Goal: Book appointment/travel/reservation

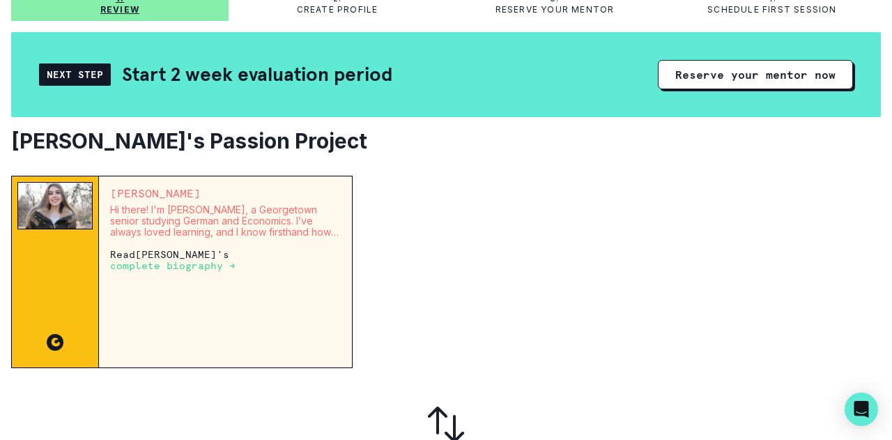
scroll to position [109, 0]
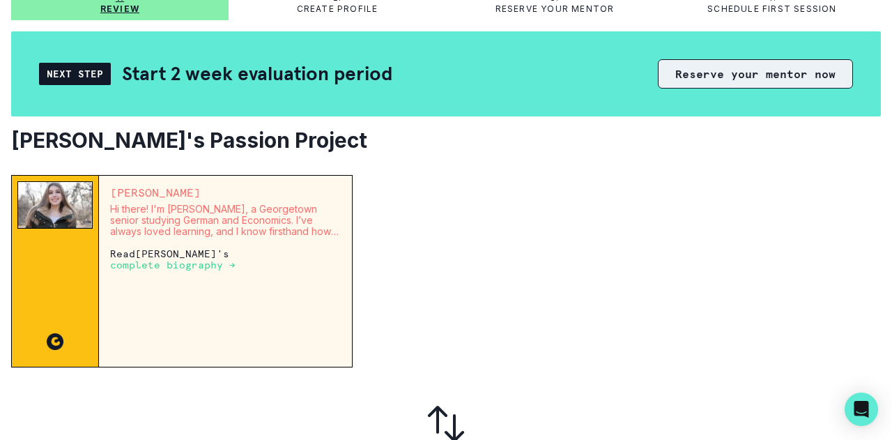
click at [717, 80] on button "Reserve your mentor now" at bounding box center [755, 73] width 195 height 29
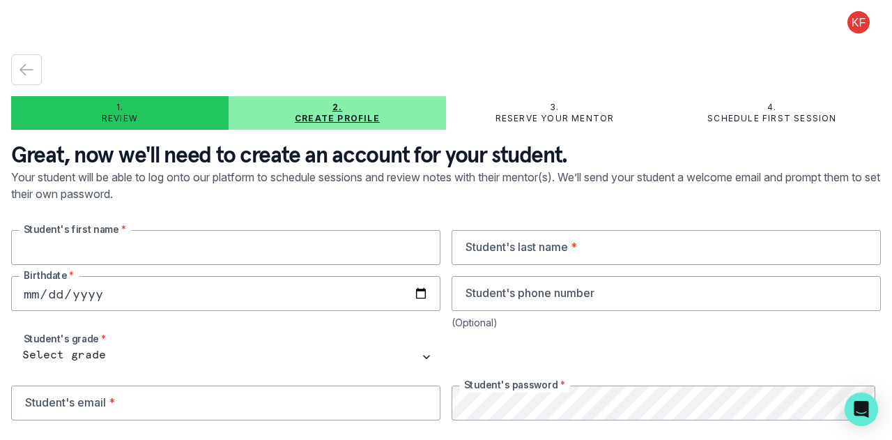
click at [215, 254] on input "text" at bounding box center [225, 247] width 429 height 35
type input "[PERSON_NAME]"
type input "9173018406"
drag, startPoint x: 75, startPoint y: 253, endPoint x: 0, endPoint y: 232, distance: 78.1
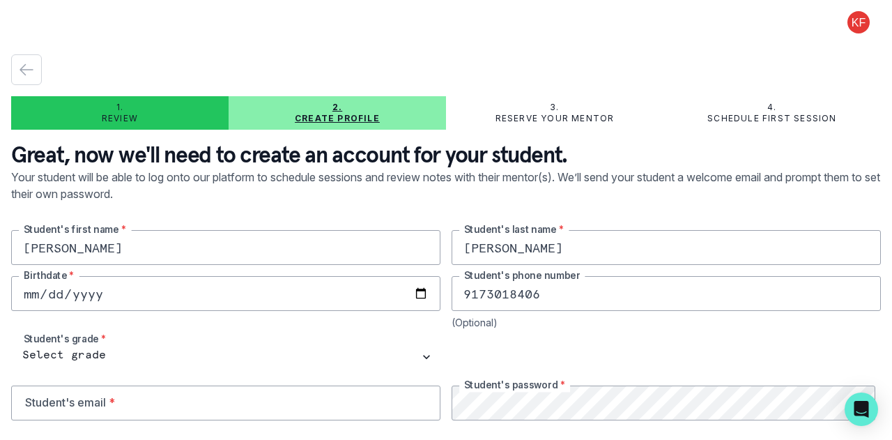
click at [0, 232] on main "1. Review 2. Create profile 3. Reserve your mentor 4. Schedule first session Gr…" at bounding box center [446, 220] width 892 height 440
drag, startPoint x: 0, startPoint y: 232, endPoint x: 0, endPoint y: 210, distance: 21.6
click at [0, 210] on main "1. Review 2. Create profile 3. Reserve your mentor 4. Schedule first session Gr…" at bounding box center [446, 220] width 892 height 440
drag, startPoint x: 62, startPoint y: 251, endPoint x: 0, endPoint y: 247, distance: 62.1
click at [0, 247] on main "1. Review 2. Create profile 3. Reserve your mentor 4. Schedule first session Gr…" at bounding box center [446, 220] width 892 height 440
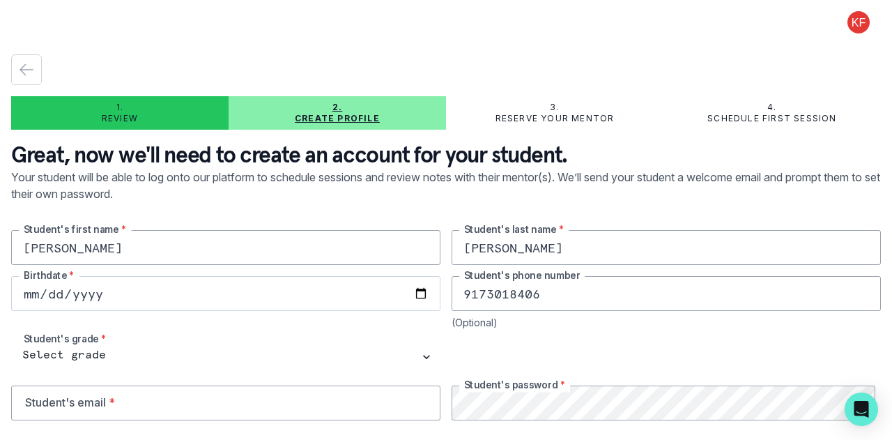
type input "[PERSON_NAME]"
type input "[DATE]"
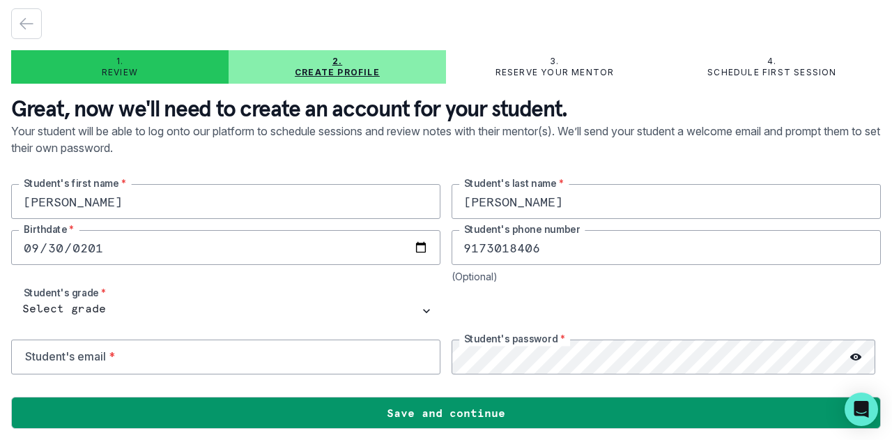
scroll to position [50, 0]
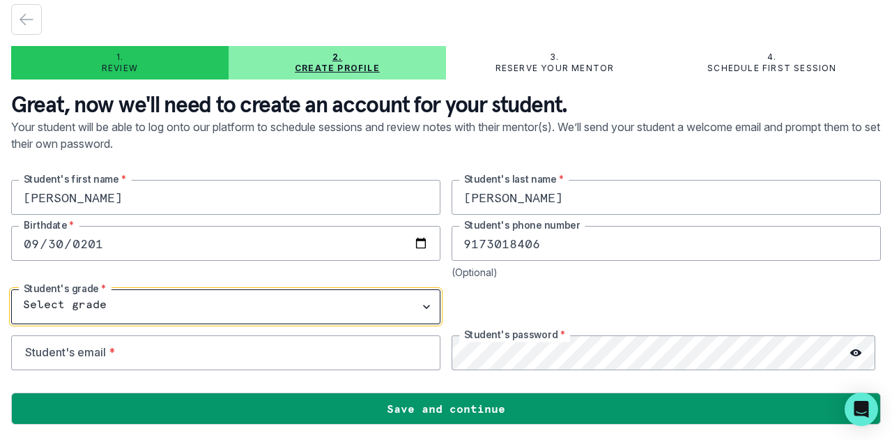
click at [68, 299] on select "Select grade 1st Grade 2nd Grade 3rd Grade 4th Grade 5th Grade 6th Grade 7th Gr…" at bounding box center [225, 306] width 429 height 35
select select "6th Grade"
click at [11, 289] on select "Select grade 1st Grade 2nd Grade 3rd Grade 4th Grade 5th Grade 6th Grade 7th Gr…" at bounding box center [225, 306] width 429 height 35
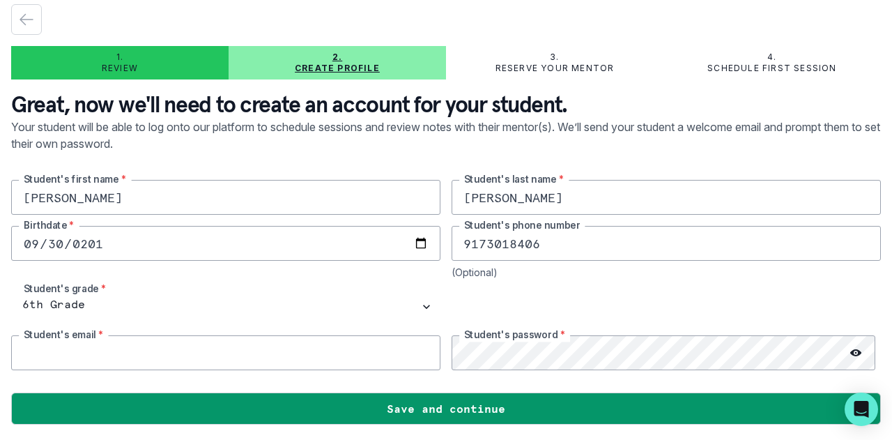
click at [339, 357] on input "email" at bounding box center [225, 352] width 429 height 35
click at [122, 353] on input "email" at bounding box center [225, 352] width 429 height 35
type input "[EMAIL_ADDRESS][DOMAIN_NAME]"
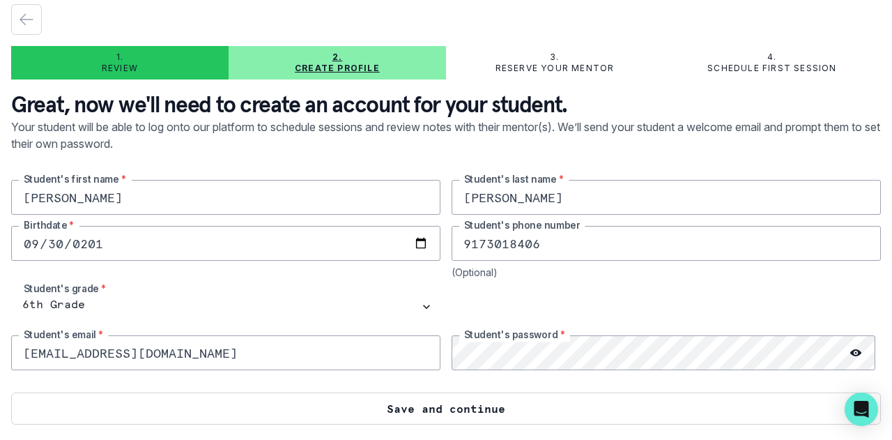
click at [387, 413] on button "Save and continue" at bounding box center [446, 408] width 870 height 32
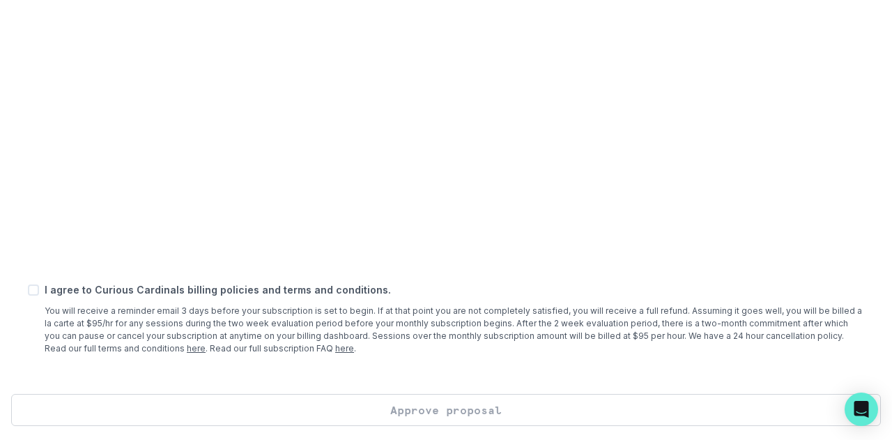
scroll to position [597, 0]
click at [31, 286] on span at bounding box center [33, 287] width 11 height 11
click at [28, 287] on input "checkbox" at bounding box center [27, 287] width 1 height 1
checkbox input "true"
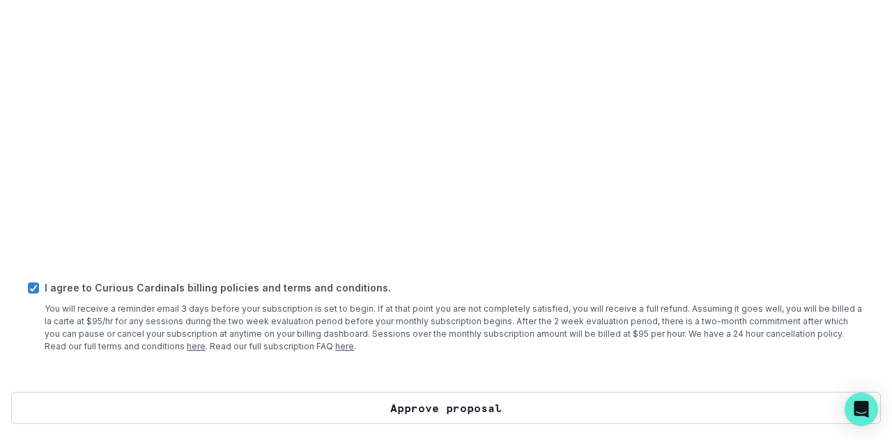
click at [471, 410] on button "Approve proposal" at bounding box center [446, 408] width 870 height 32
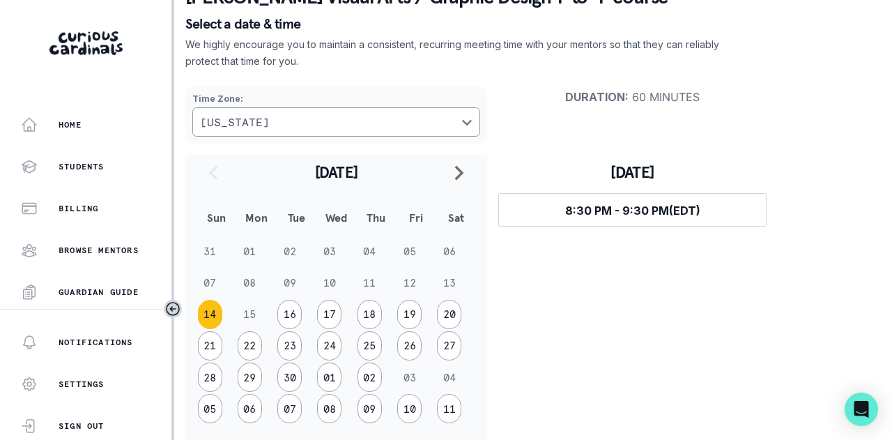
scroll to position [102, 0]
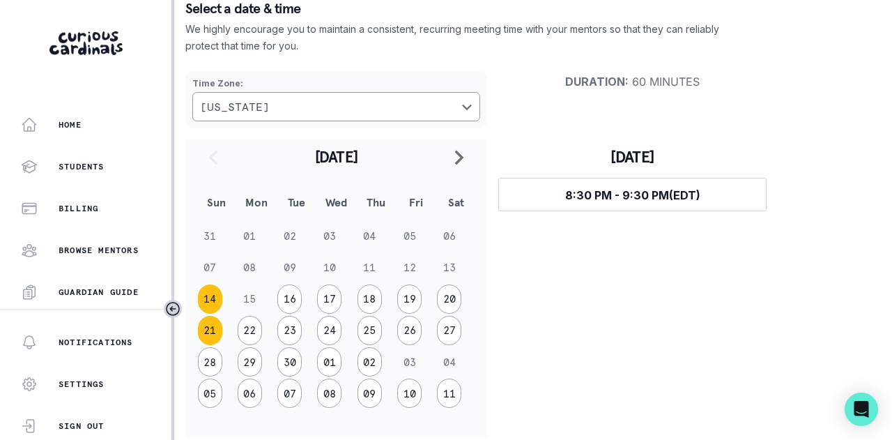
click at [210, 327] on button "21" at bounding box center [210, 330] width 24 height 29
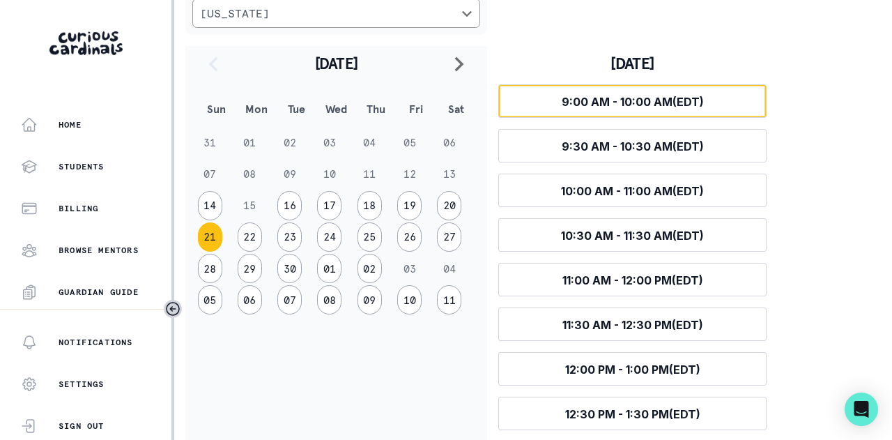
scroll to position [235, 0]
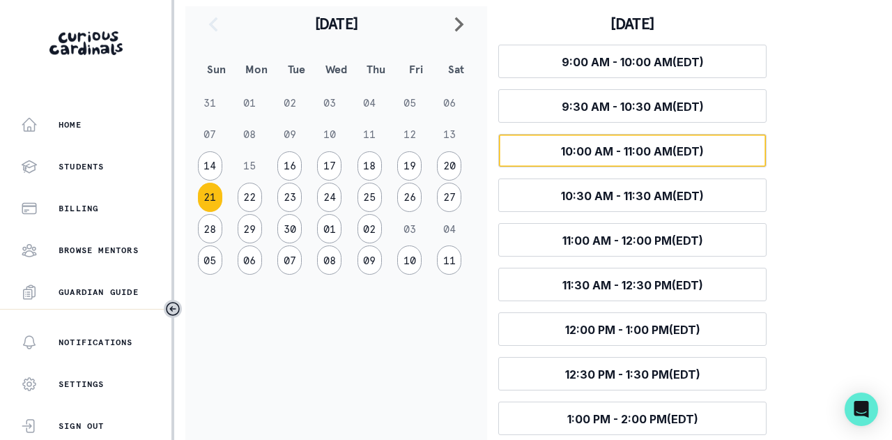
click at [615, 148] on span "10:00 AM - 11:00 AM (EDT)" at bounding box center [632, 151] width 143 height 14
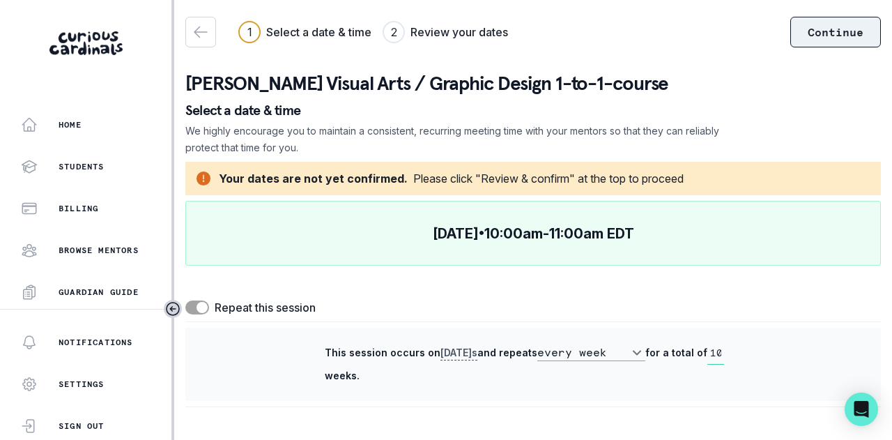
click at [852, 36] on button "Continue" at bounding box center [835, 32] width 91 height 31
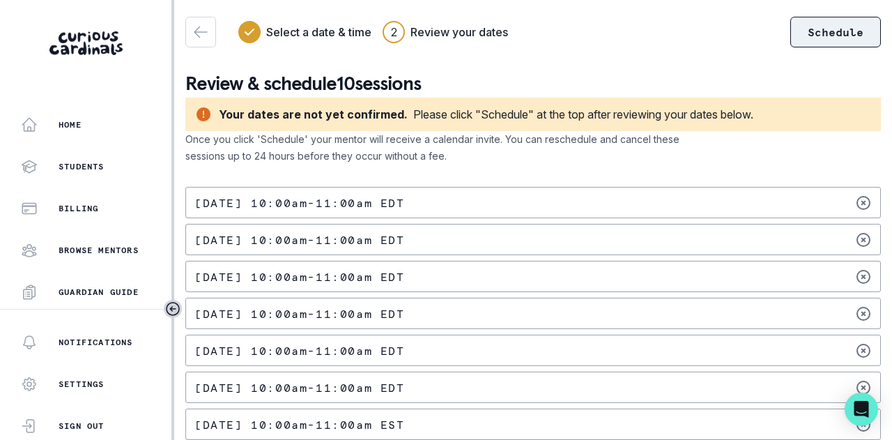
click at [817, 29] on button "Schedule" at bounding box center [835, 32] width 91 height 31
click at [405, 203] on p "[DATE] 10:00am - 11:00am EDT" at bounding box center [299, 202] width 210 height 11
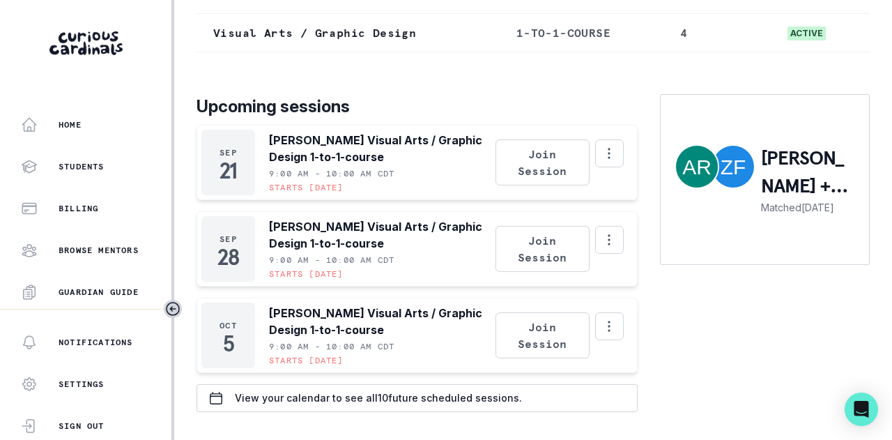
scroll to position [206, 0]
